Goal: Book appointment/travel/reservation

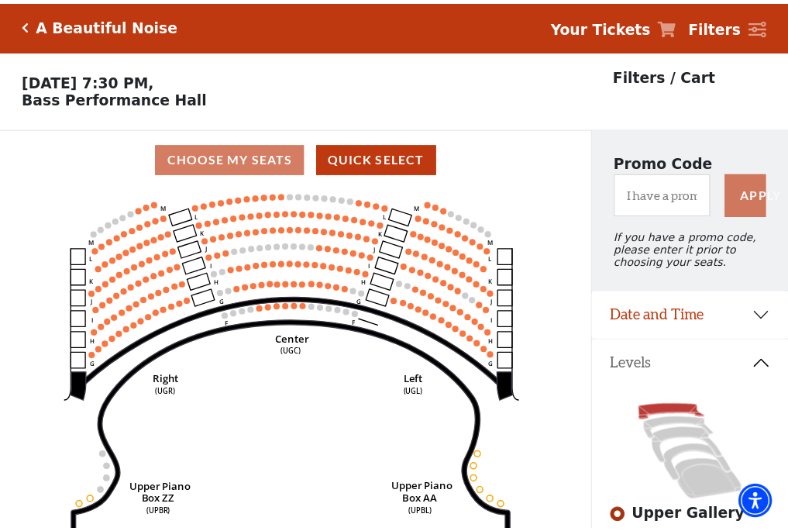
scroll to position [72, 0]
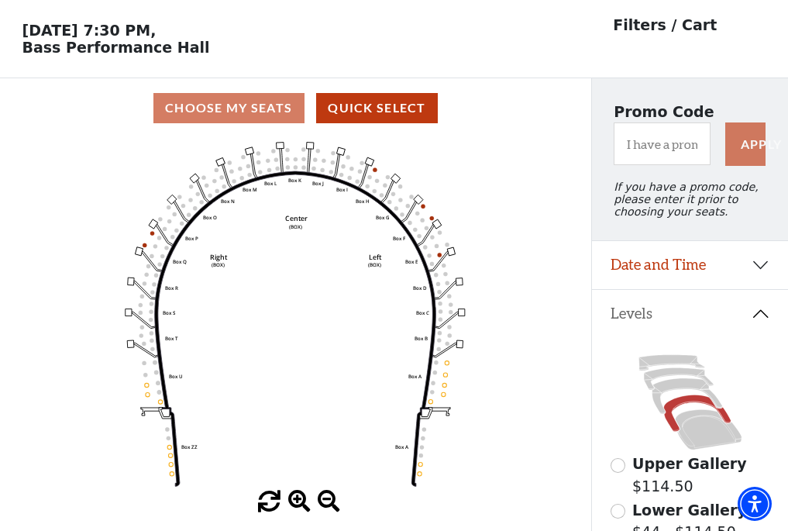
scroll to position [72, 0]
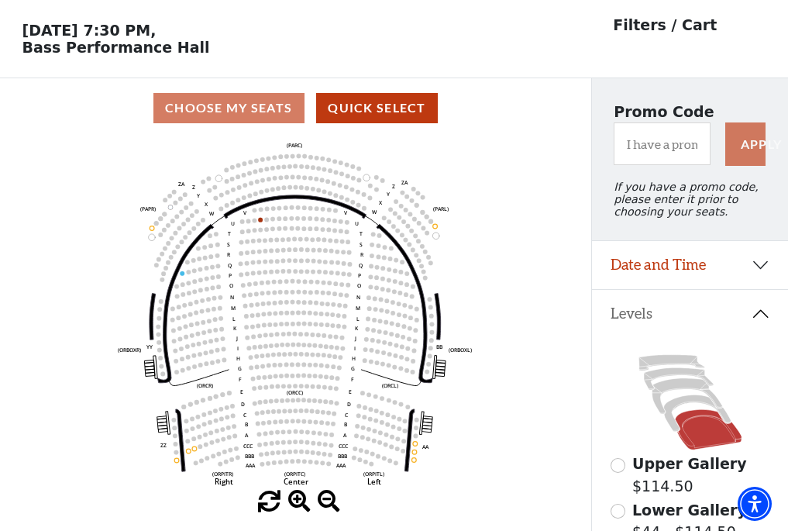
scroll to position [72, 0]
